Goal: Find specific page/section: Find specific page/section

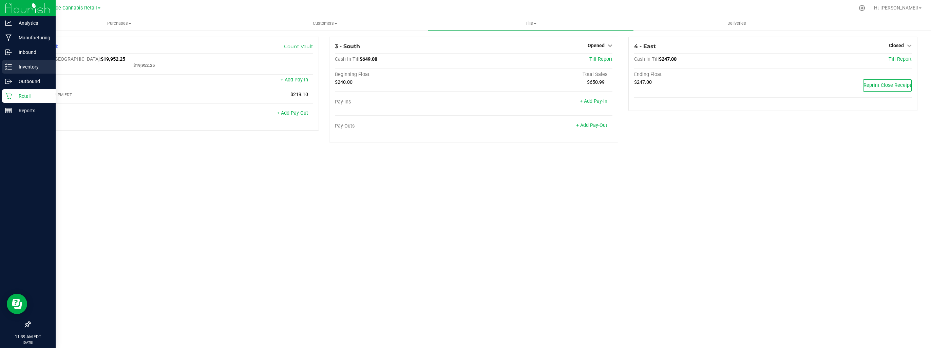
click at [19, 64] on p "Inventory" at bounding box center [32, 67] width 41 height 8
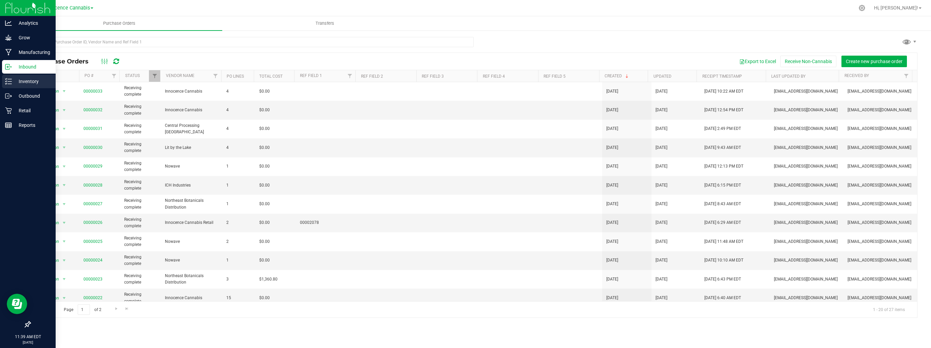
click at [20, 80] on p "Inventory" at bounding box center [32, 81] width 41 height 8
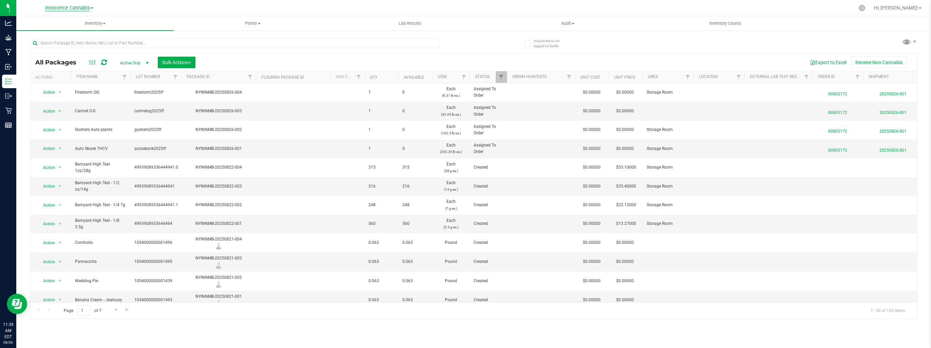
click at [88, 9] on span "Innocence Cannabis" at bounding box center [67, 8] width 45 height 6
click at [81, 32] on link "Innocence Cannabis Retail" at bounding box center [69, 33] width 99 height 9
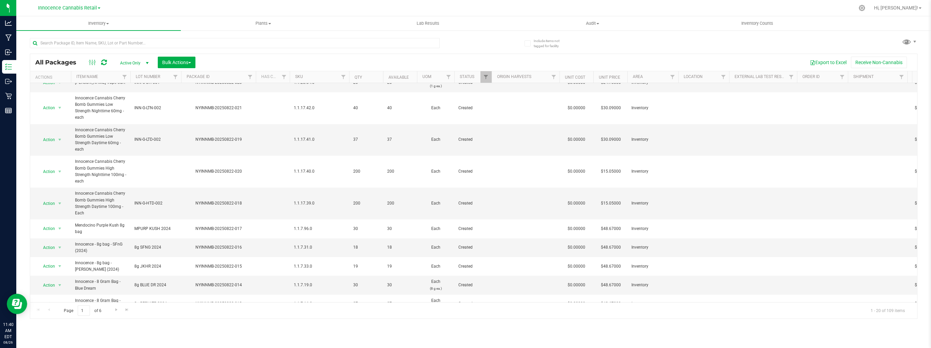
scroll to position [34, 0]
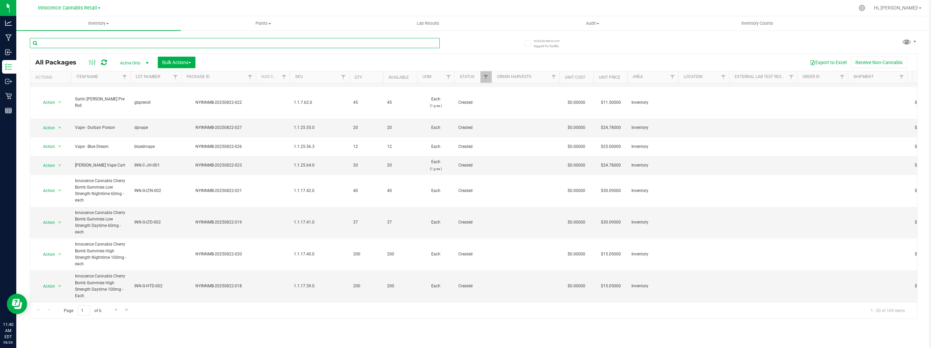
click at [91, 43] on input "text" at bounding box center [235, 43] width 410 height 10
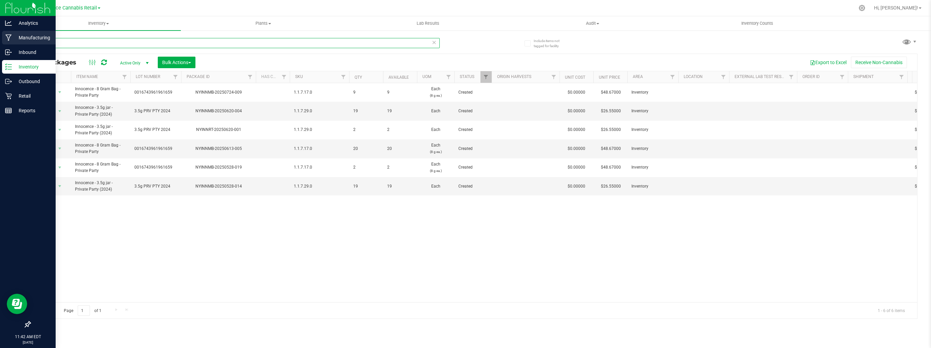
drag, startPoint x: 54, startPoint y: 45, endPoint x: 15, endPoint y: 44, distance: 38.7
click at [15, 44] on div "Analytics Manufacturing Inbound Inventory Outbound Retail Reports 11:42 AM EDT …" at bounding box center [465, 174] width 931 height 348
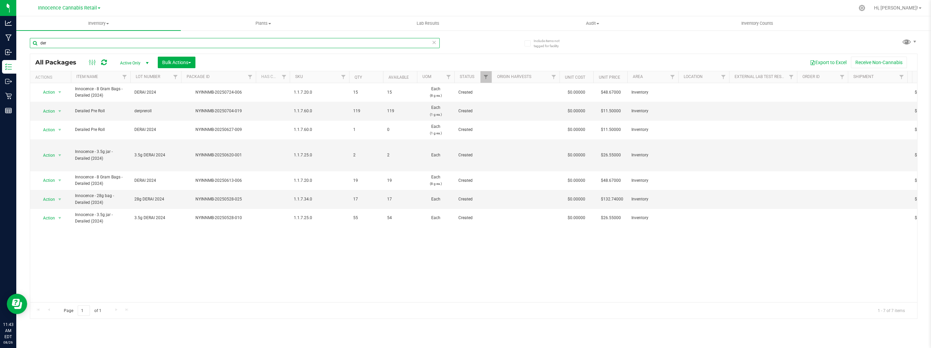
type input "der"
click at [83, 8] on span "Innocence Cannabis Retail" at bounding box center [67, 8] width 59 height 6
click at [81, 23] on link "Innocence Cannabis" at bounding box center [69, 23] width 99 height 9
